Goal: Task Accomplishment & Management: Complete application form

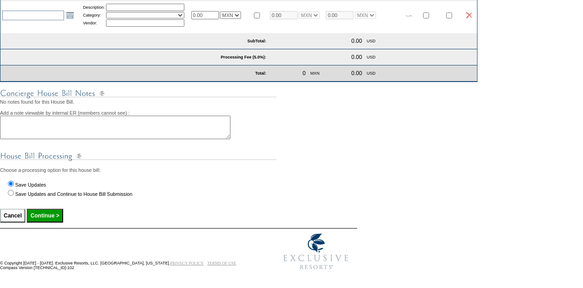
scroll to position [372, 0]
click at [96, 196] on div "Save Updates Save Updates and Continue to House Bill Submission" at bounding box center [291, 190] width 583 height 25
click at [85, 192] on label "Save Updates and Continue to House Bill Submission" at bounding box center [73, 194] width 117 height 6
click at [14, 192] on input "Save Updates and Continue to House Bill Submission" at bounding box center [11, 193] width 6 height 6
radio input "true"
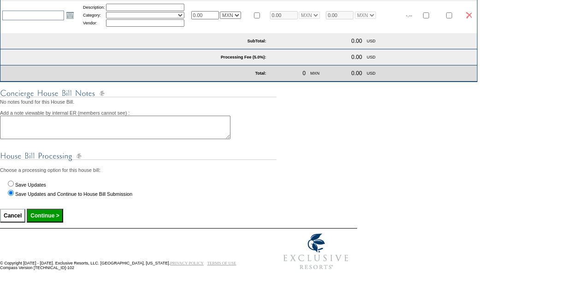
click at [63, 211] on input "Continue >" at bounding box center [45, 216] width 36 height 14
type input "Processing..."
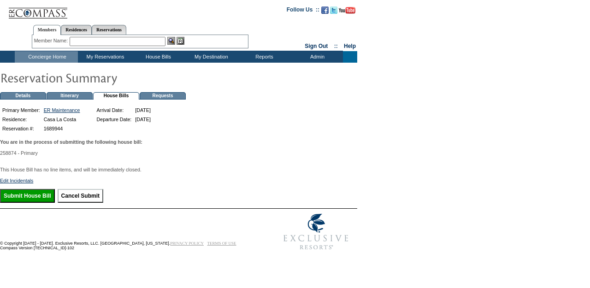
click at [47, 202] on input "Submit House Bill" at bounding box center [27, 196] width 55 height 14
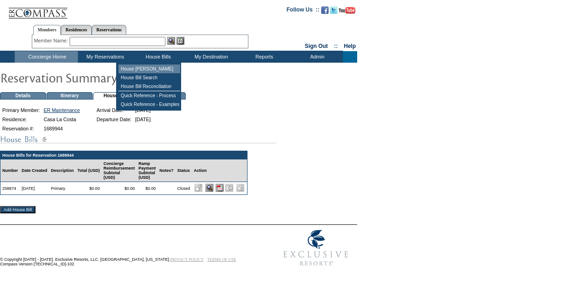
click at [166, 70] on td "House [PERSON_NAME]" at bounding box center [149, 68] width 62 height 9
